Goal: Task Accomplishment & Management: Use online tool/utility

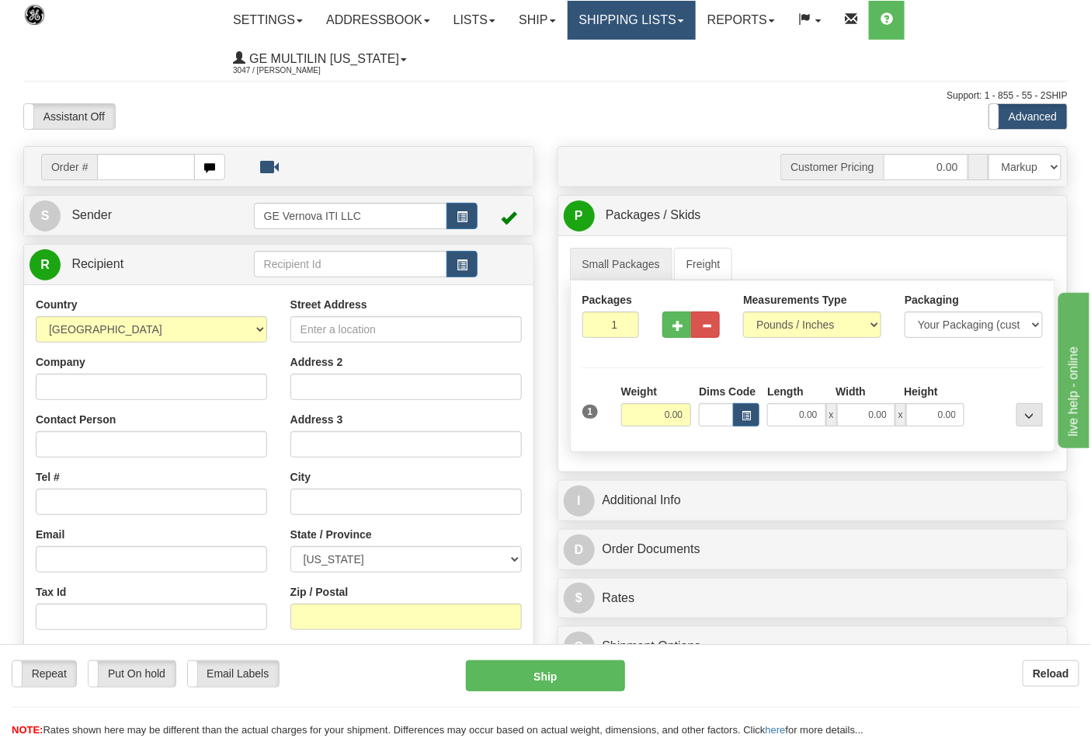
click at [622, 31] on link "Shipping lists" at bounding box center [631, 20] width 128 height 39
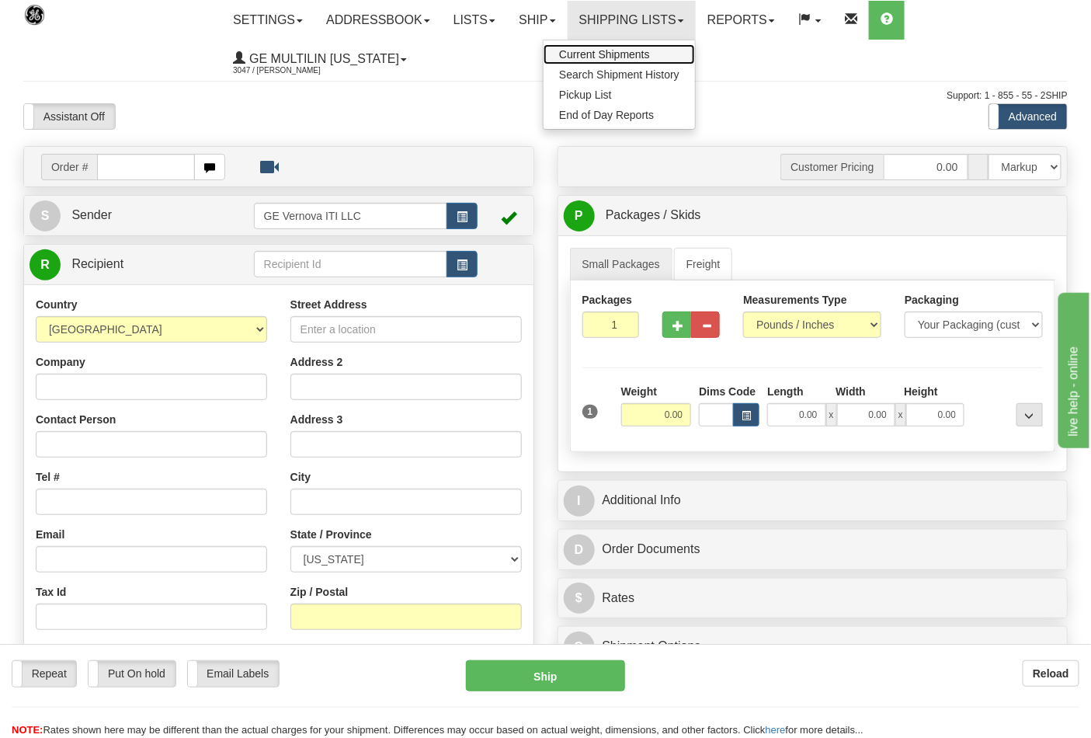
click at [615, 47] on link "Current Shipments" at bounding box center [618, 54] width 151 height 20
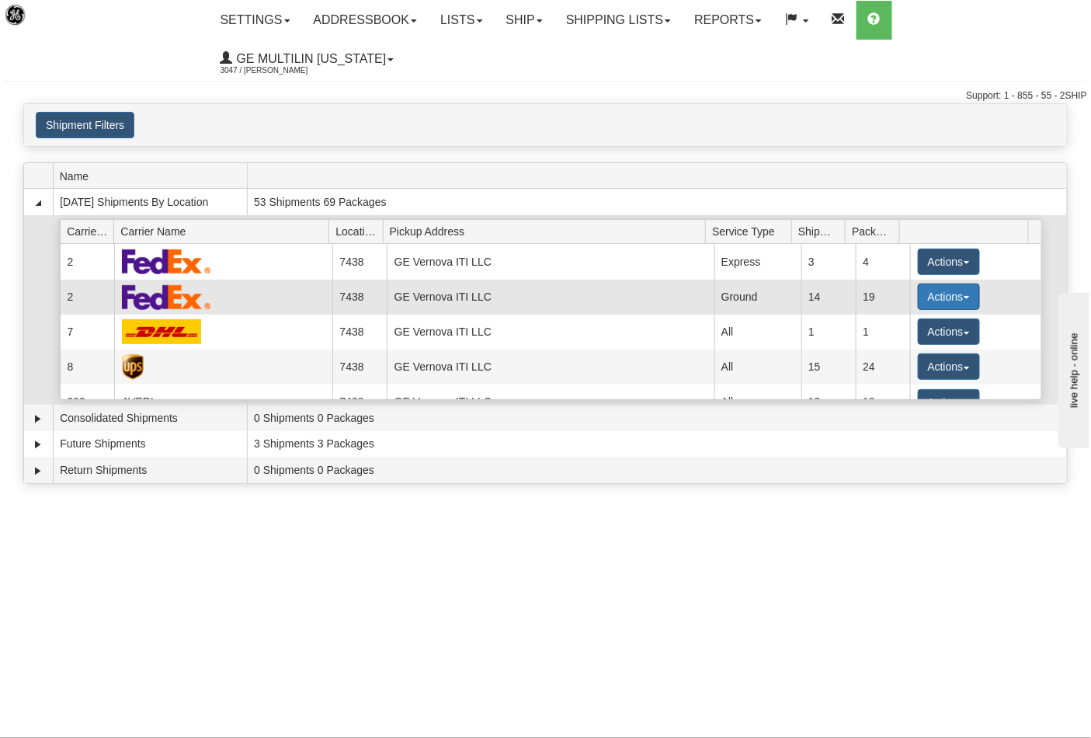
click at [922, 283] on button "Actions" at bounding box center [949, 296] width 62 height 26
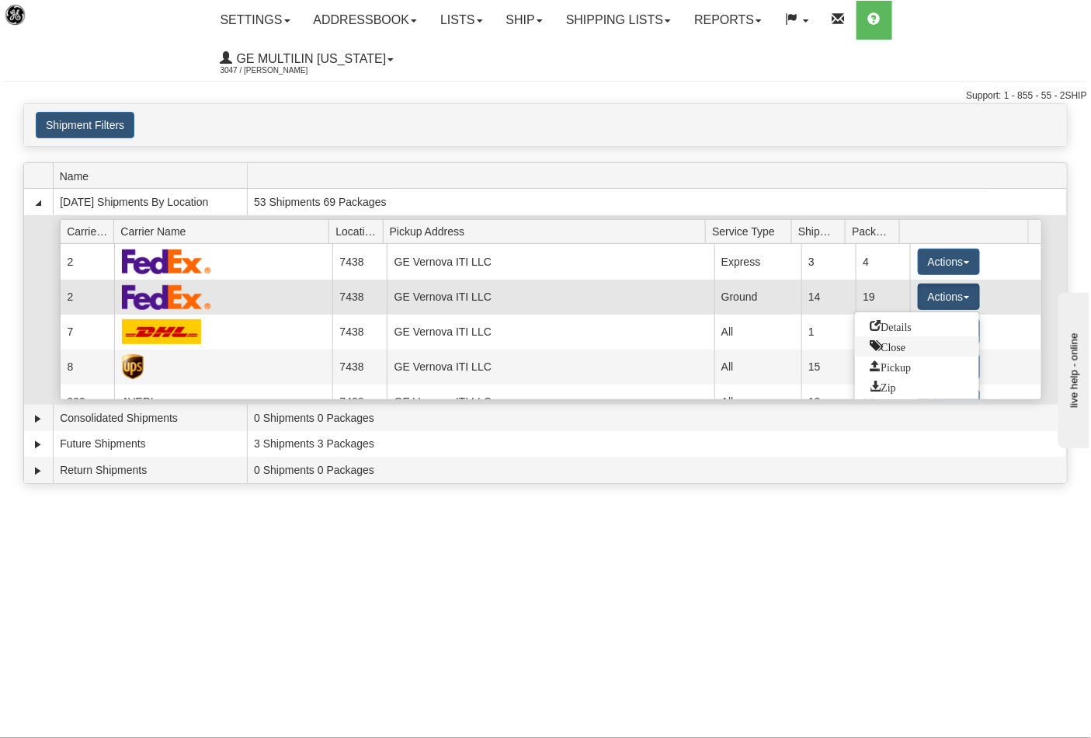
click at [896, 340] on span "Close" at bounding box center [888, 345] width 36 height 11
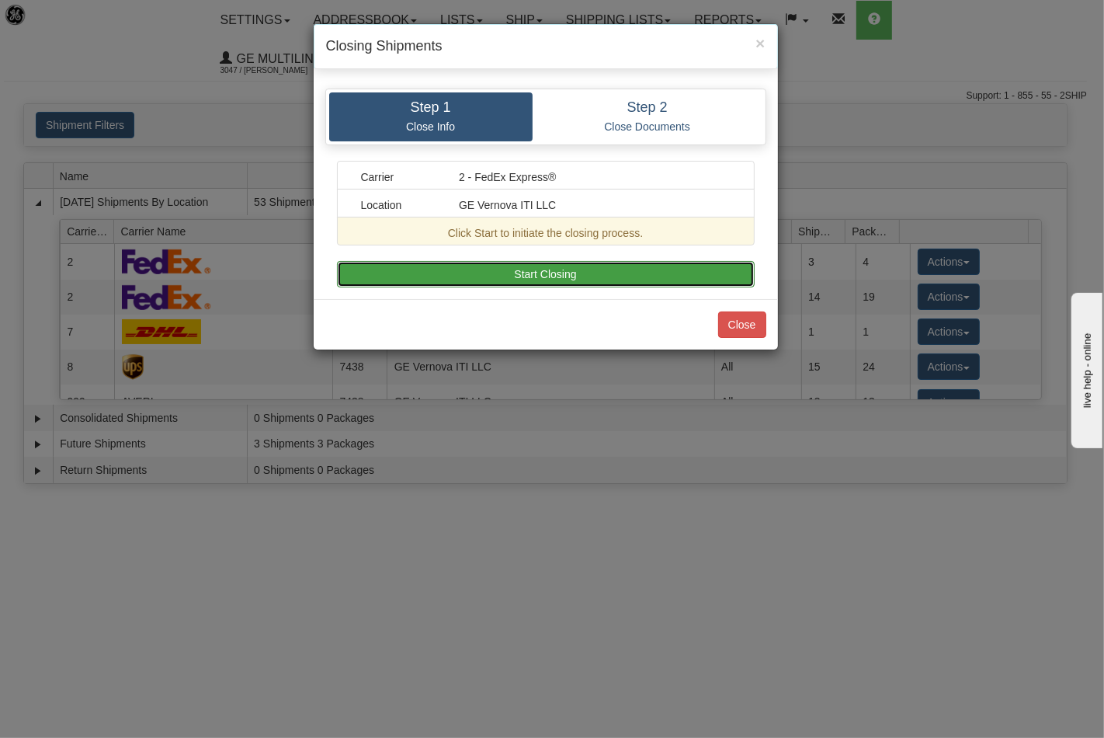
click at [643, 264] on button "Start Closing" at bounding box center [546, 274] width 418 height 26
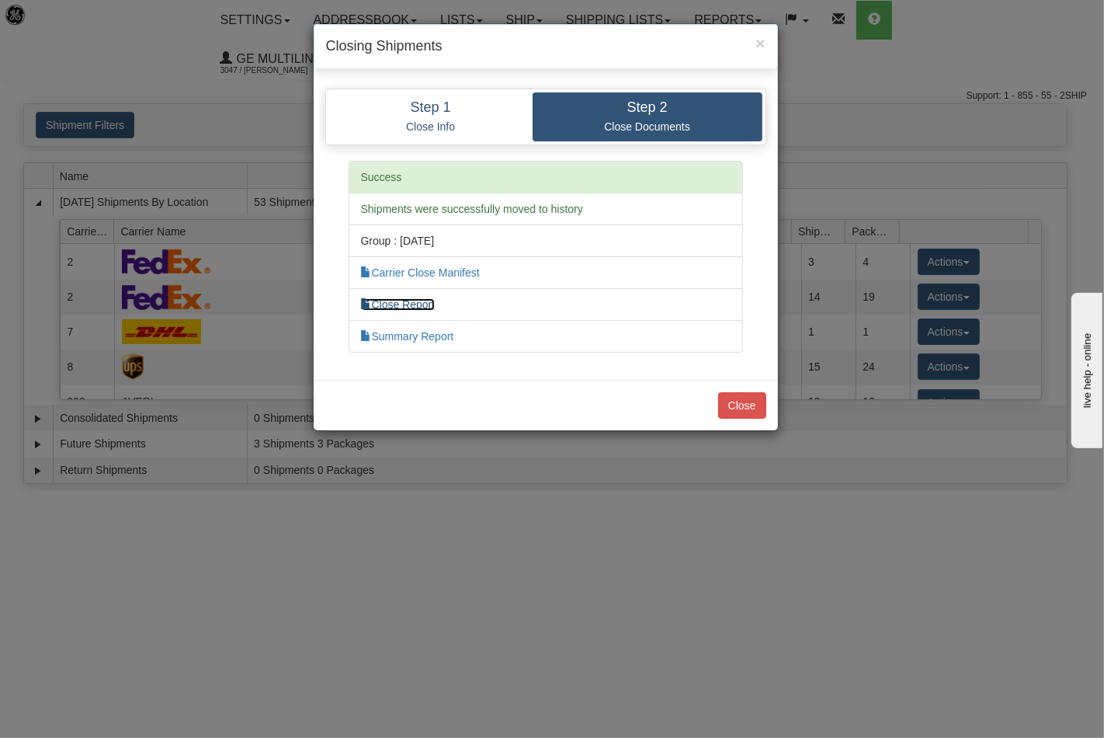
click at [410, 301] on link "Close Report" at bounding box center [398, 304] width 75 height 12
drag, startPoint x: 742, startPoint y: 413, endPoint x: 742, endPoint y: 402, distance: 10.9
click at [742, 411] on button "Close" at bounding box center [742, 405] width 48 height 26
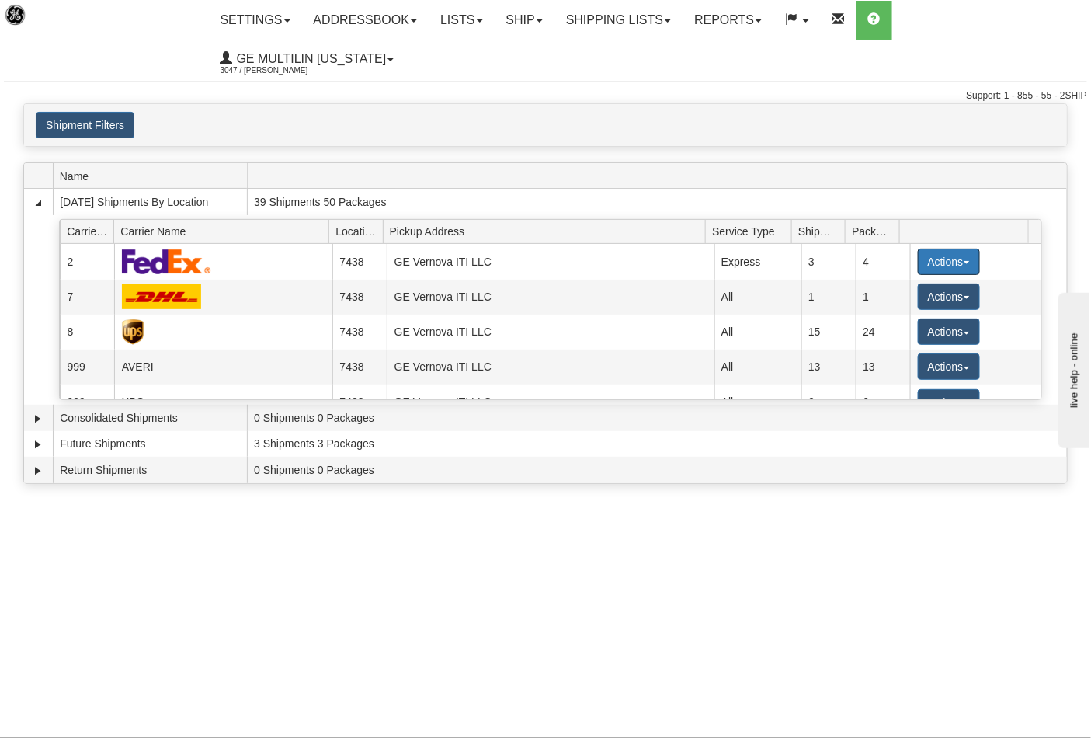
click at [934, 248] on button "Actions" at bounding box center [949, 261] width 62 height 26
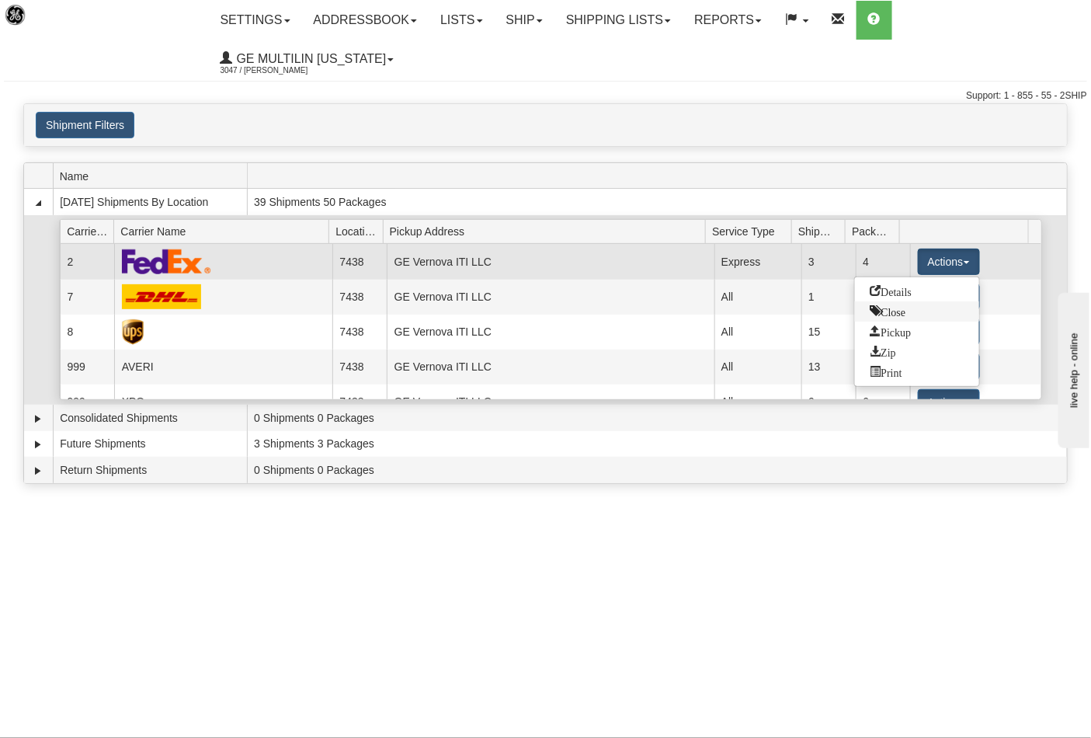
click at [901, 305] on span "Close" at bounding box center [888, 310] width 36 height 11
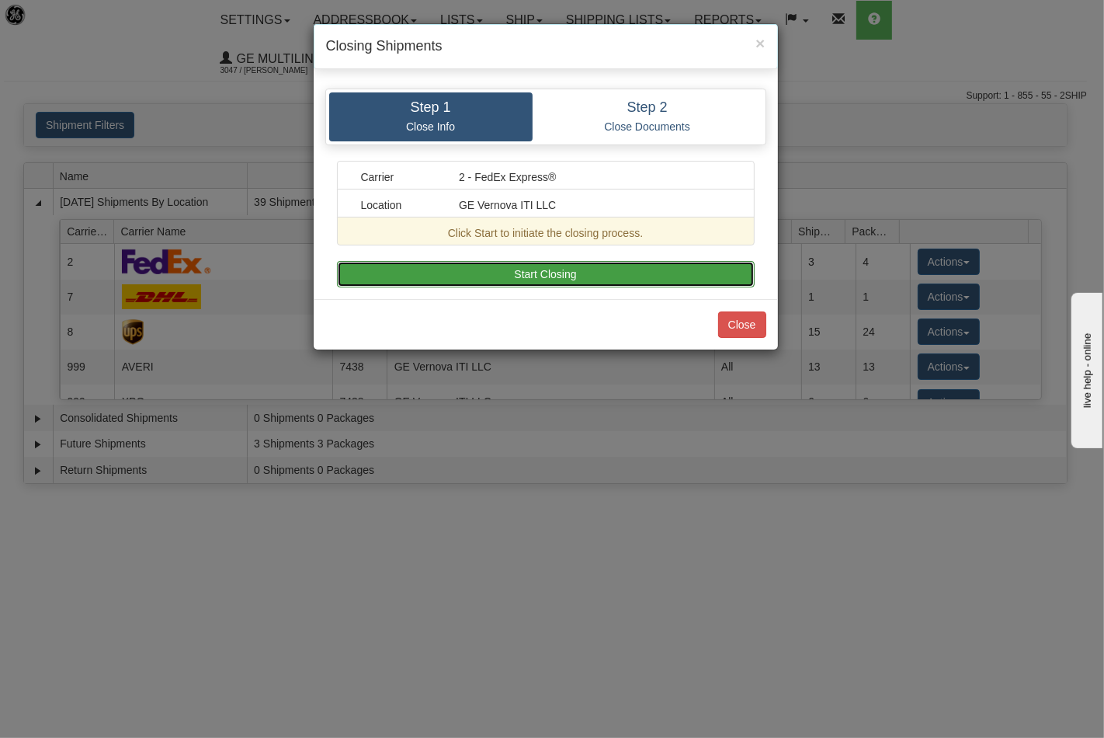
click at [586, 266] on button "Start Closing" at bounding box center [546, 274] width 418 height 26
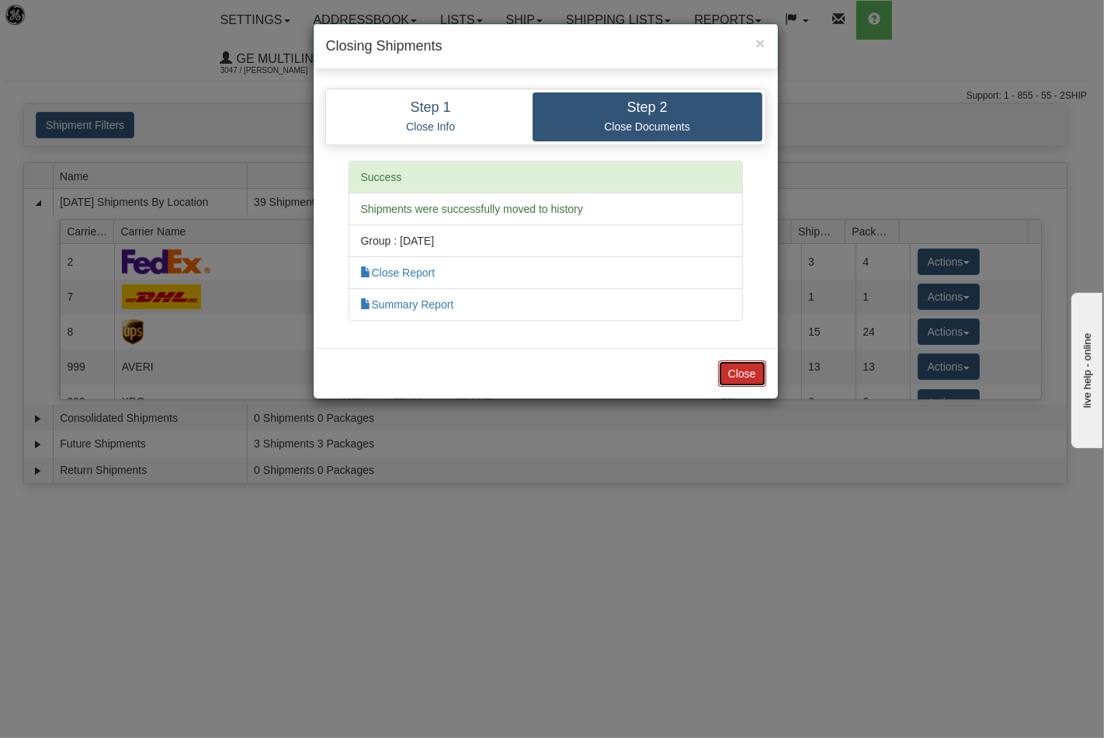
click at [744, 363] on button "Close" at bounding box center [742, 373] width 48 height 26
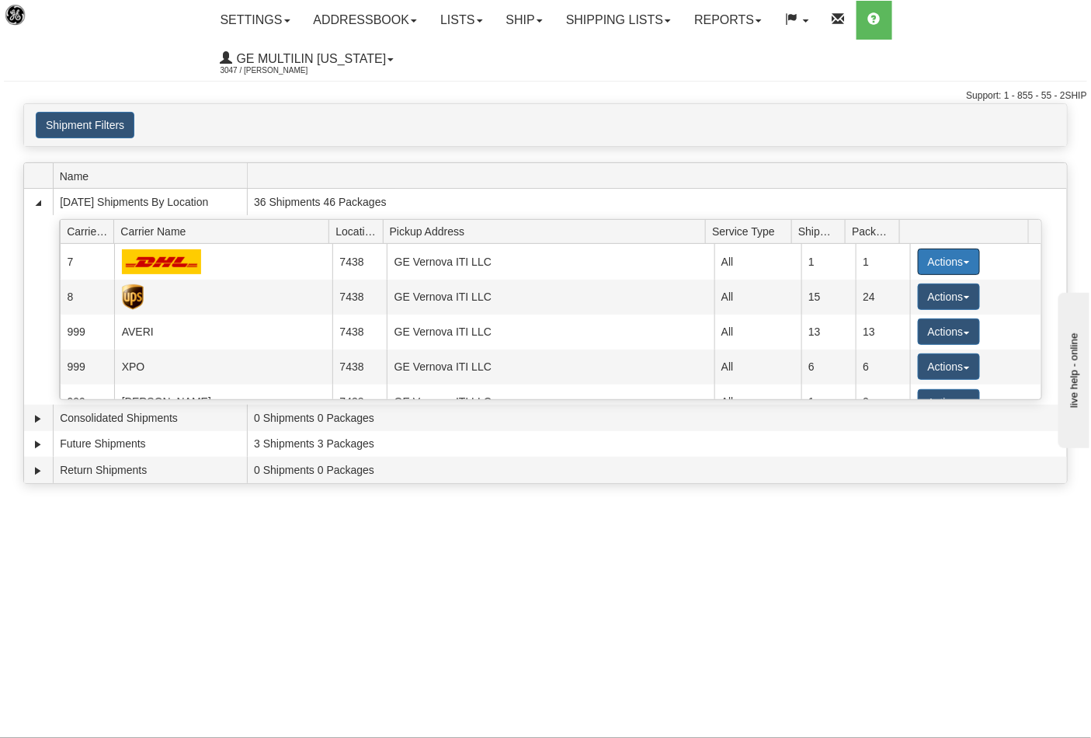
click at [935, 248] on button "Actions" at bounding box center [949, 261] width 62 height 26
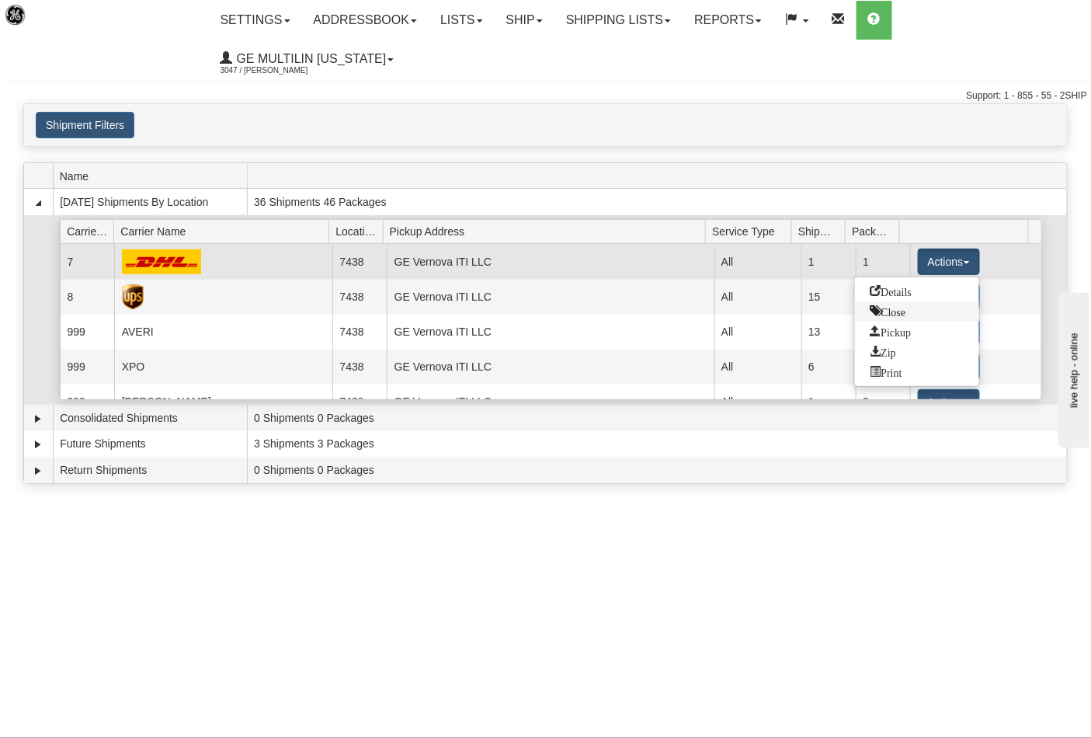
click at [874, 305] on span "Close" at bounding box center [888, 310] width 36 height 11
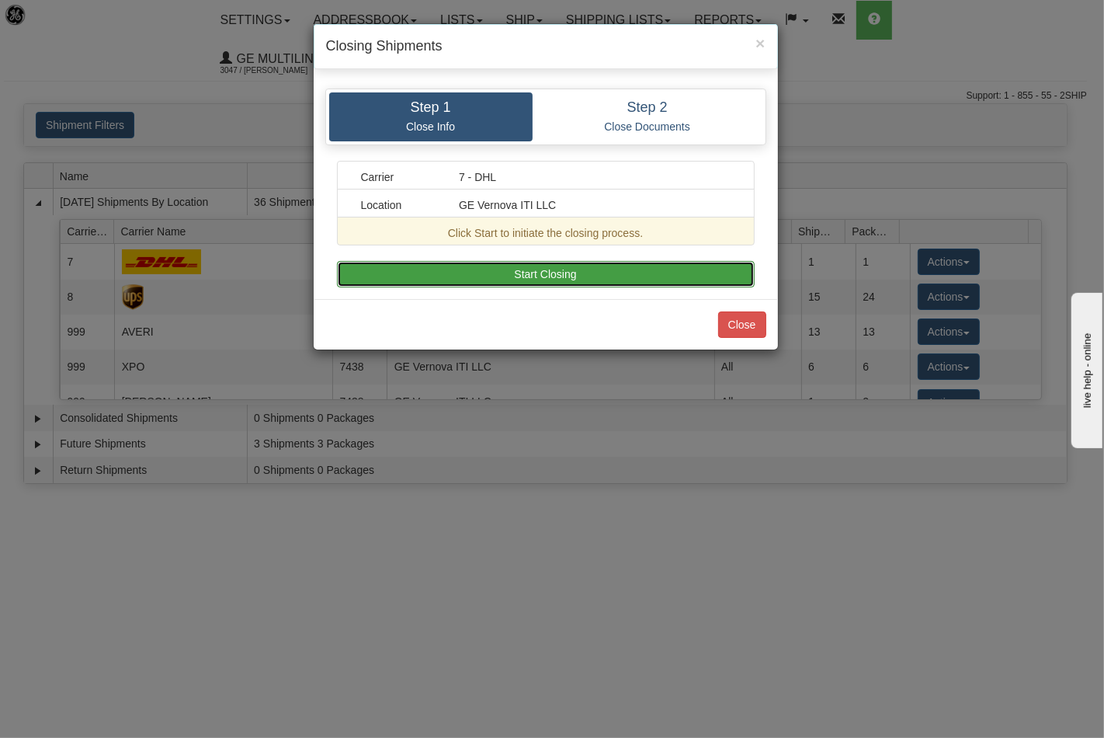
click at [618, 275] on button "Start Closing" at bounding box center [546, 274] width 418 height 26
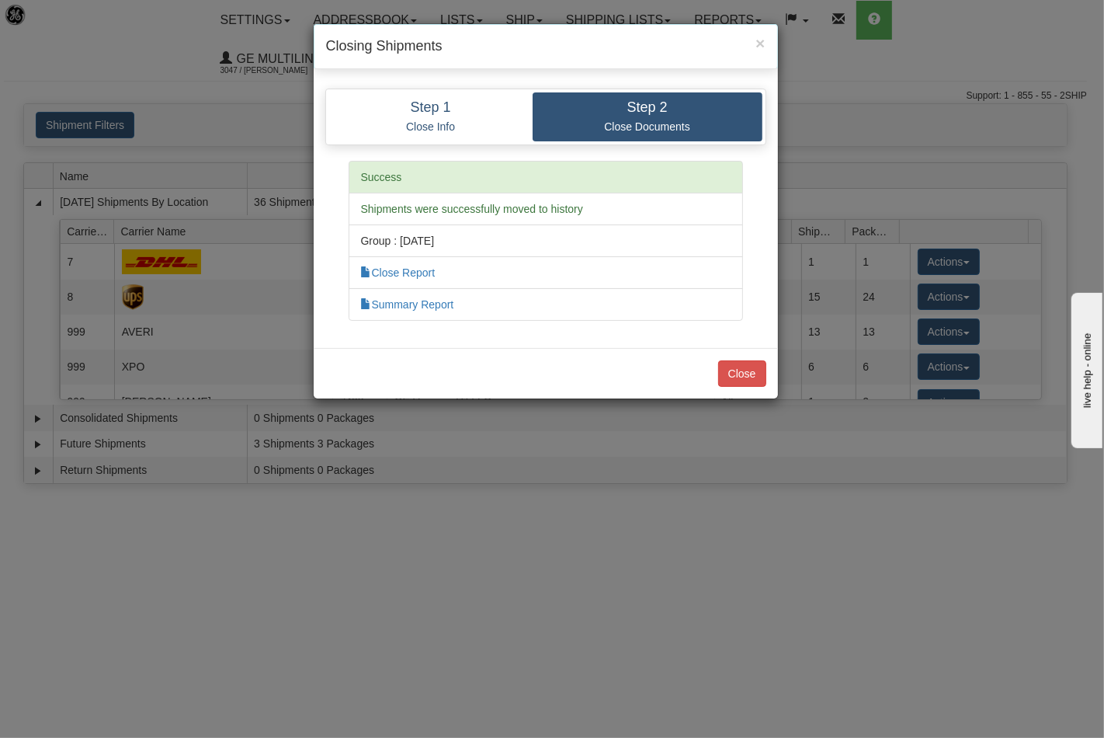
click at [746, 359] on div "Close" at bounding box center [546, 373] width 464 height 50
click at [751, 370] on button "Close" at bounding box center [742, 373] width 48 height 26
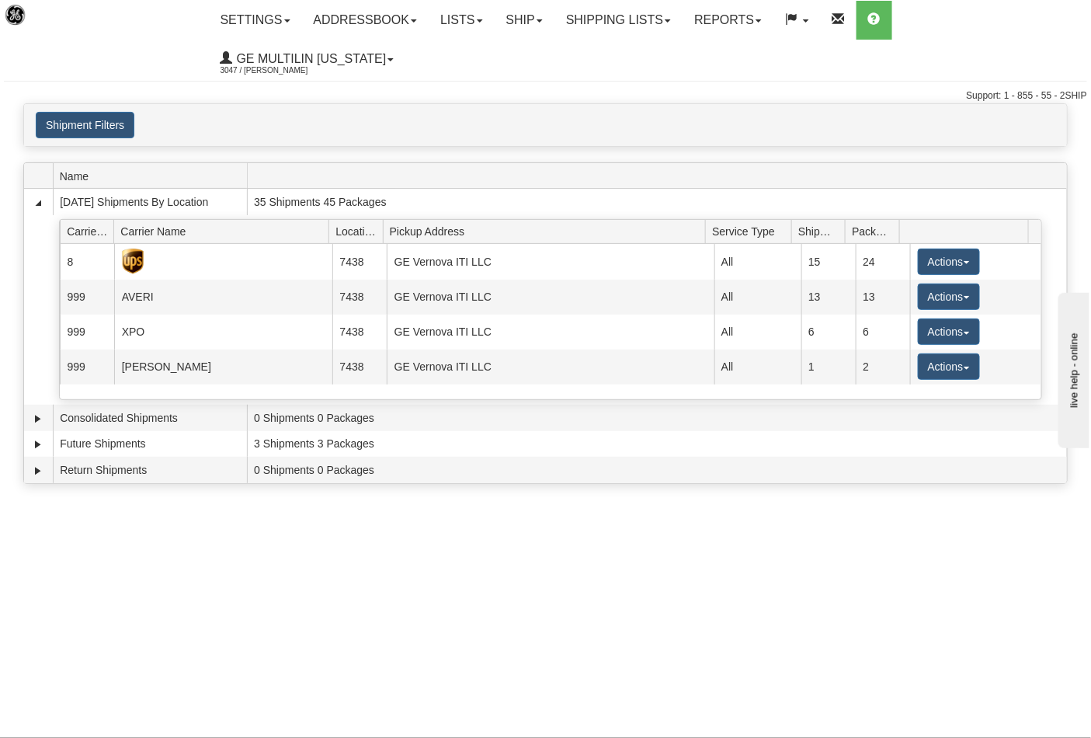
click at [937, 248] on button "Actions" at bounding box center [949, 261] width 62 height 26
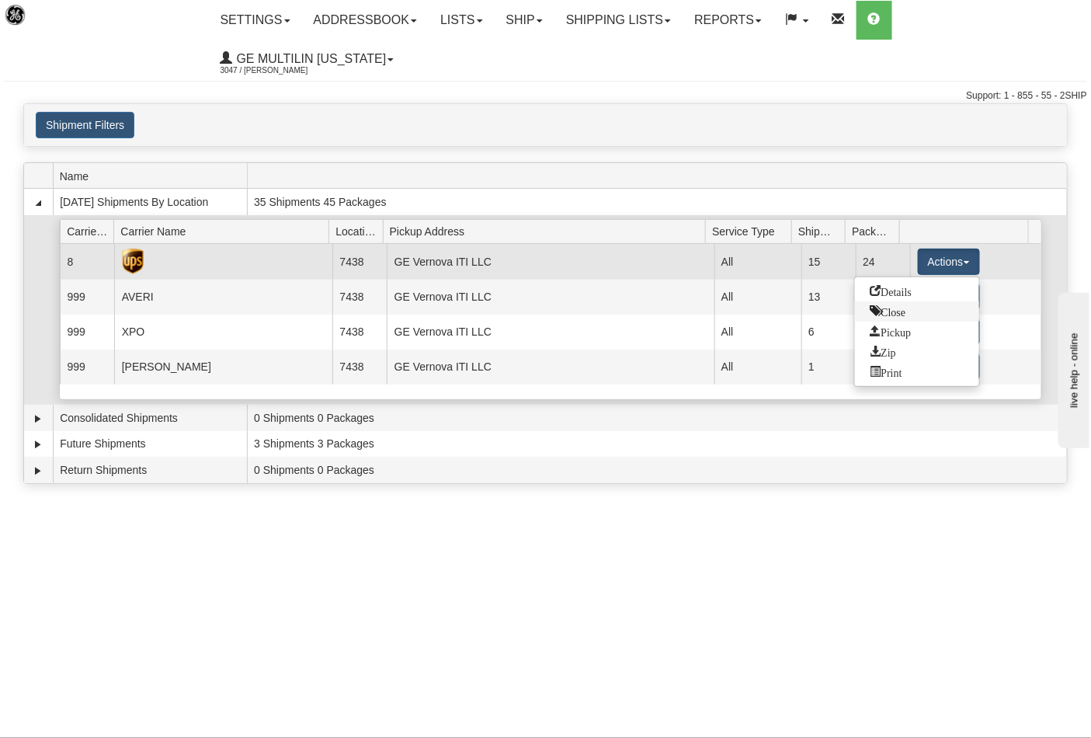
click at [870, 305] on span "Close" at bounding box center [888, 310] width 36 height 11
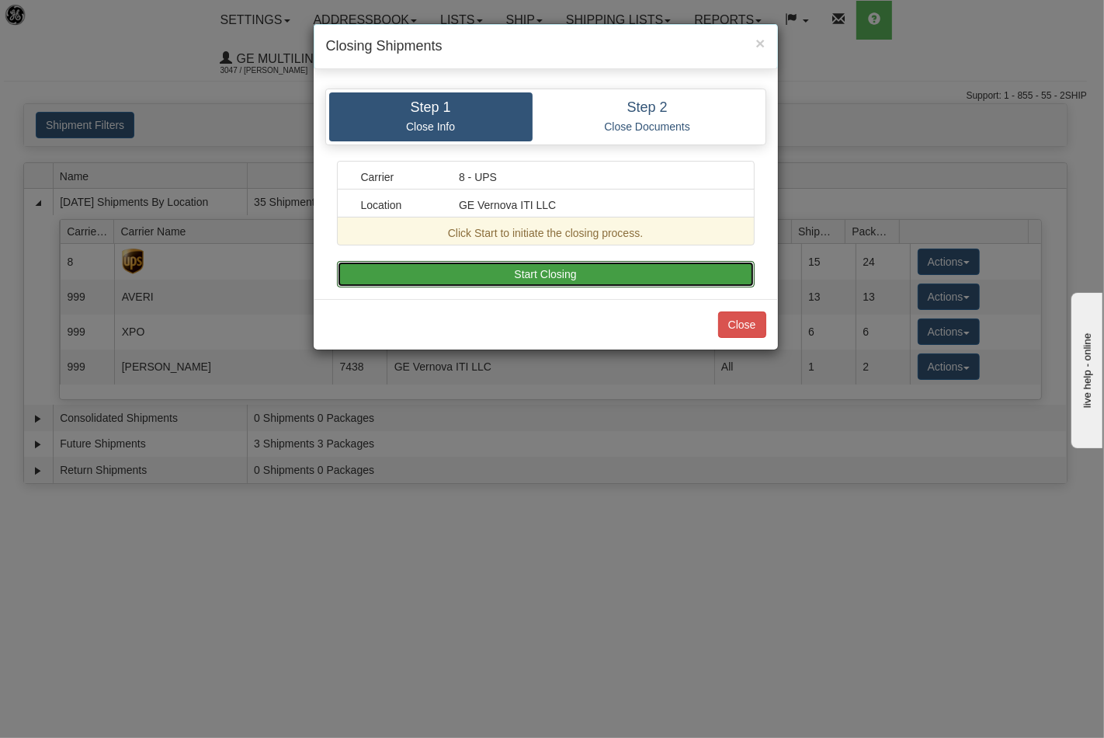
click at [634, 284] on button "Start Closing" at bounding box center [546, 274] width 418 height 26
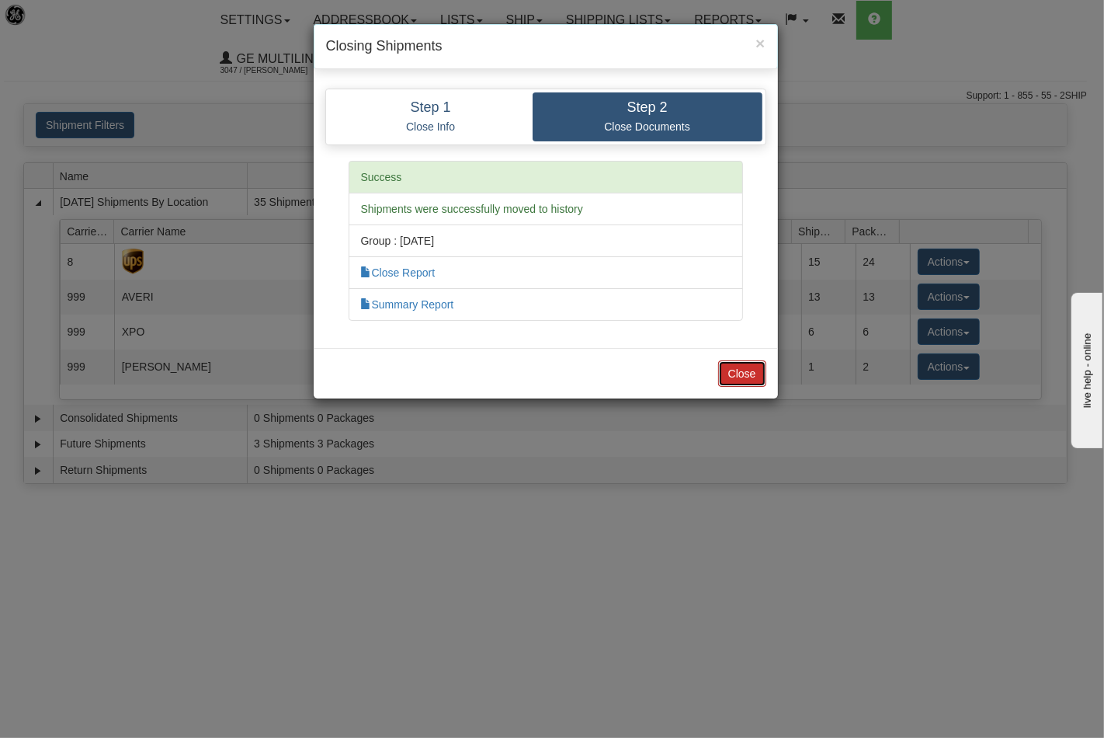
click at [745, 370] on button "Close" at bounding box center [742, 373] width 48 height 26
